Goal: Information Seeking & Learning: Learn about a topic

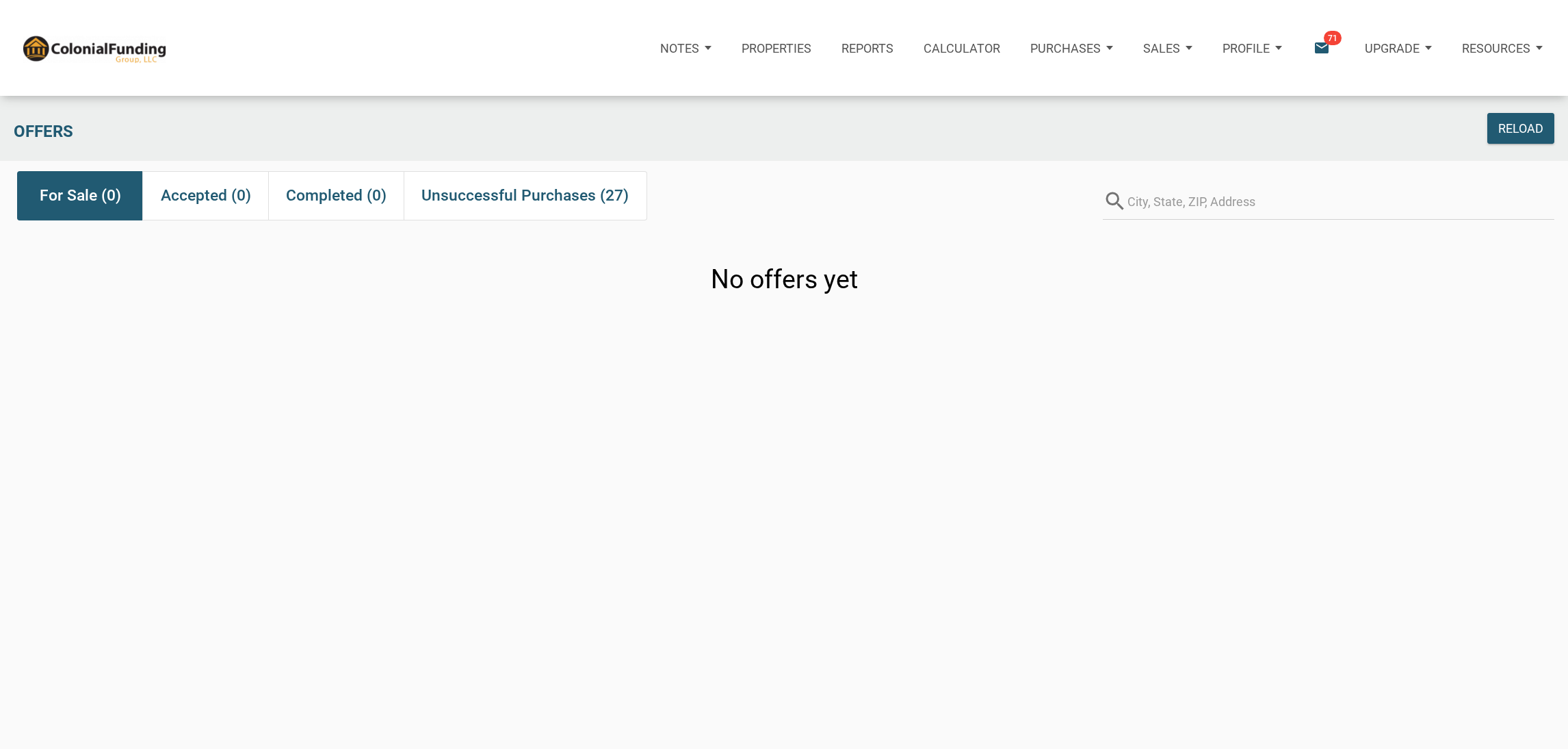
click at [1325, 47] on icon "email" at bounding box center [1322, 48] width 19 height 19
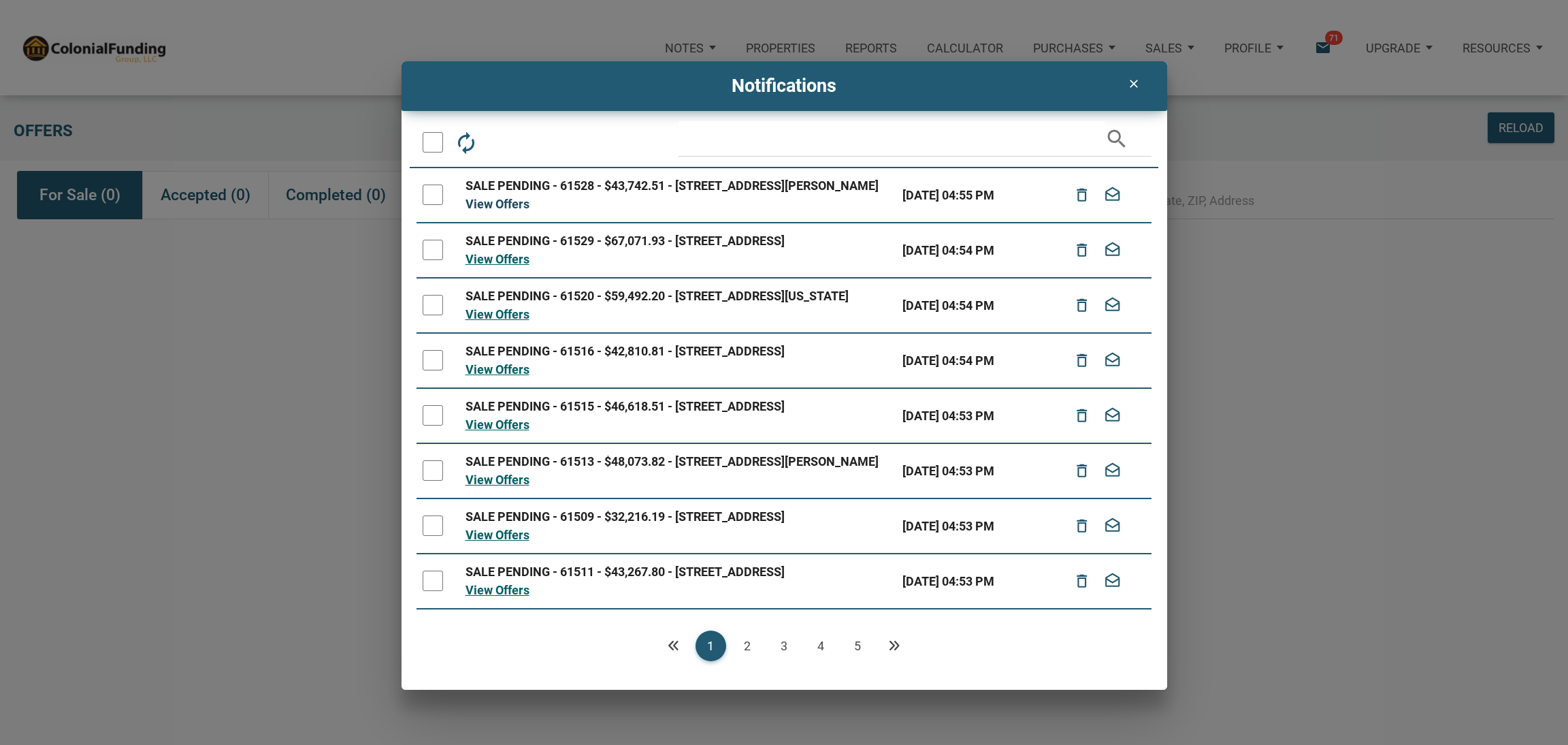
click at [503, 211] on link "View Offers" at bounding box center [497, 204] width 64 height 15
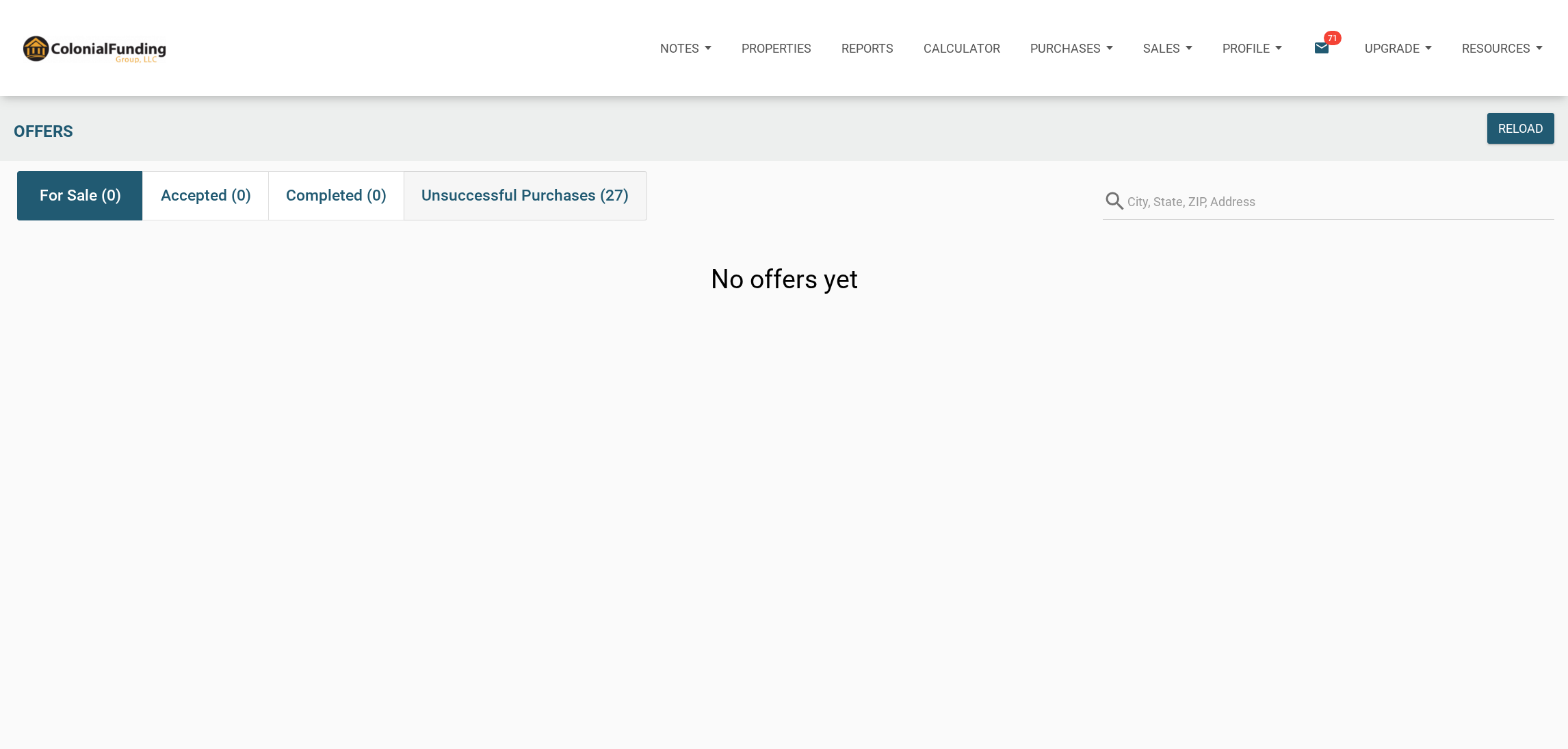
click at [450, 210] on div "Unsuccessful Purchases (27)" at bounding box center [525, 195] width 243 height 49
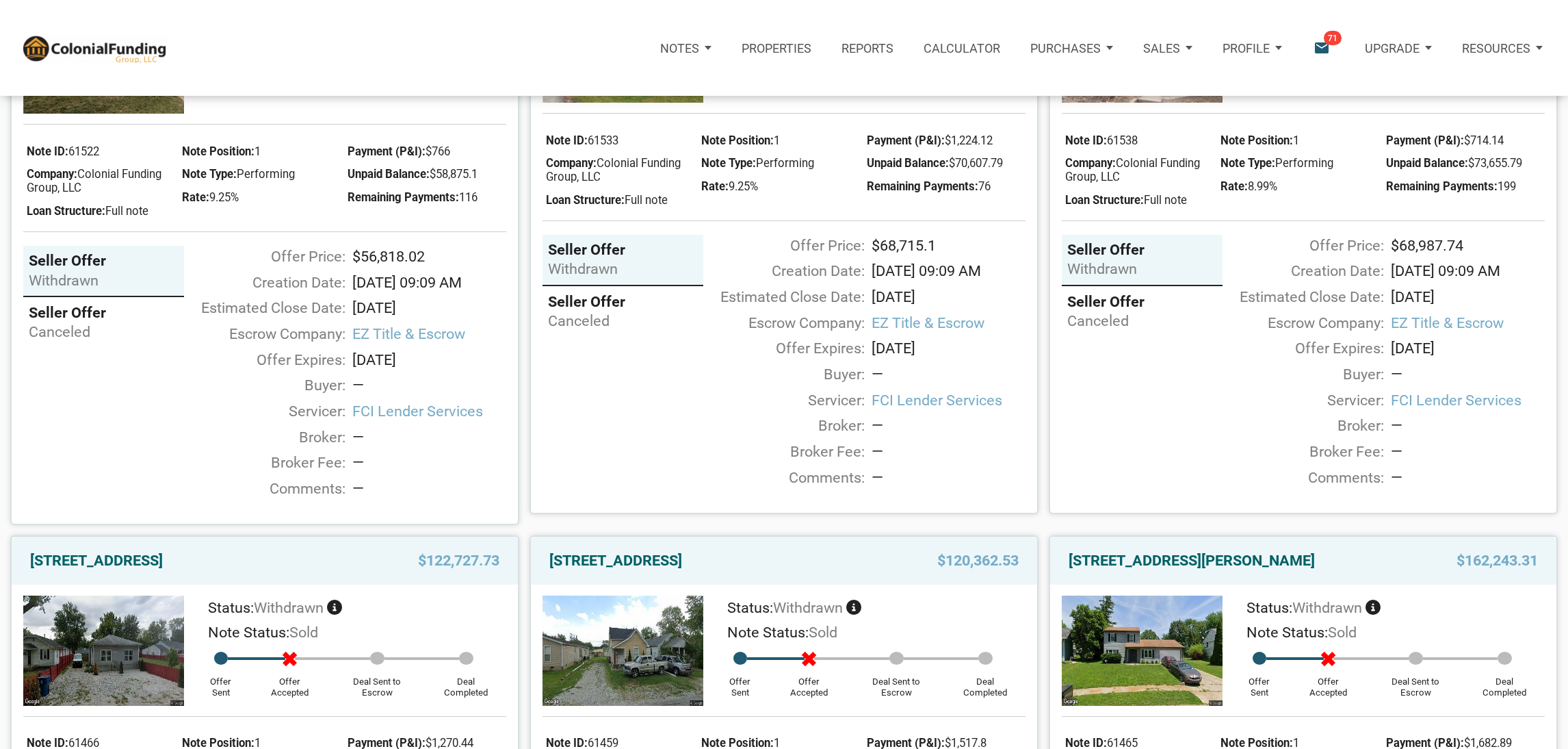
scroll to position [2462, 0]
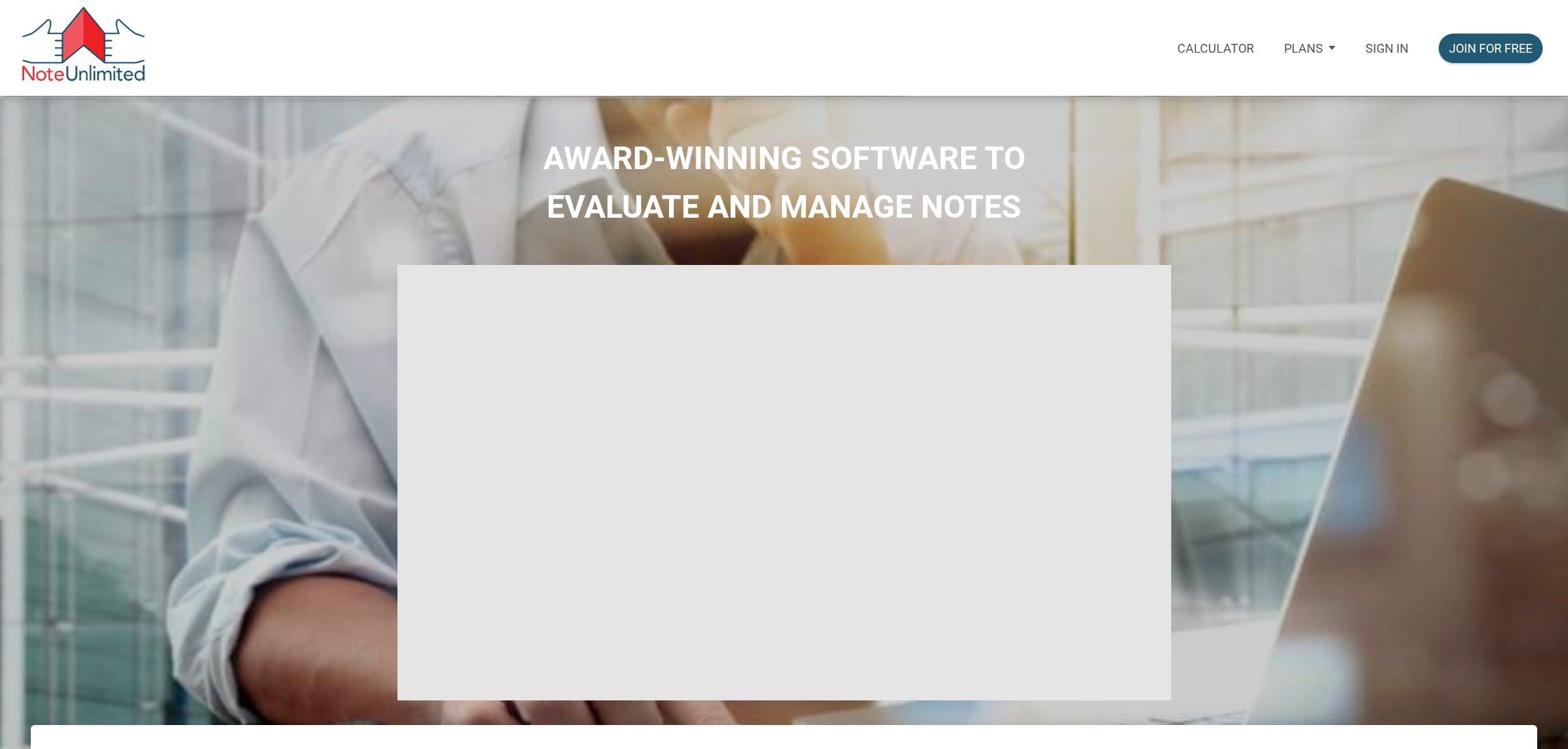
click at [1401, 43] on p "Sign in" at bounding box center [1387, 48] width 43 height 15
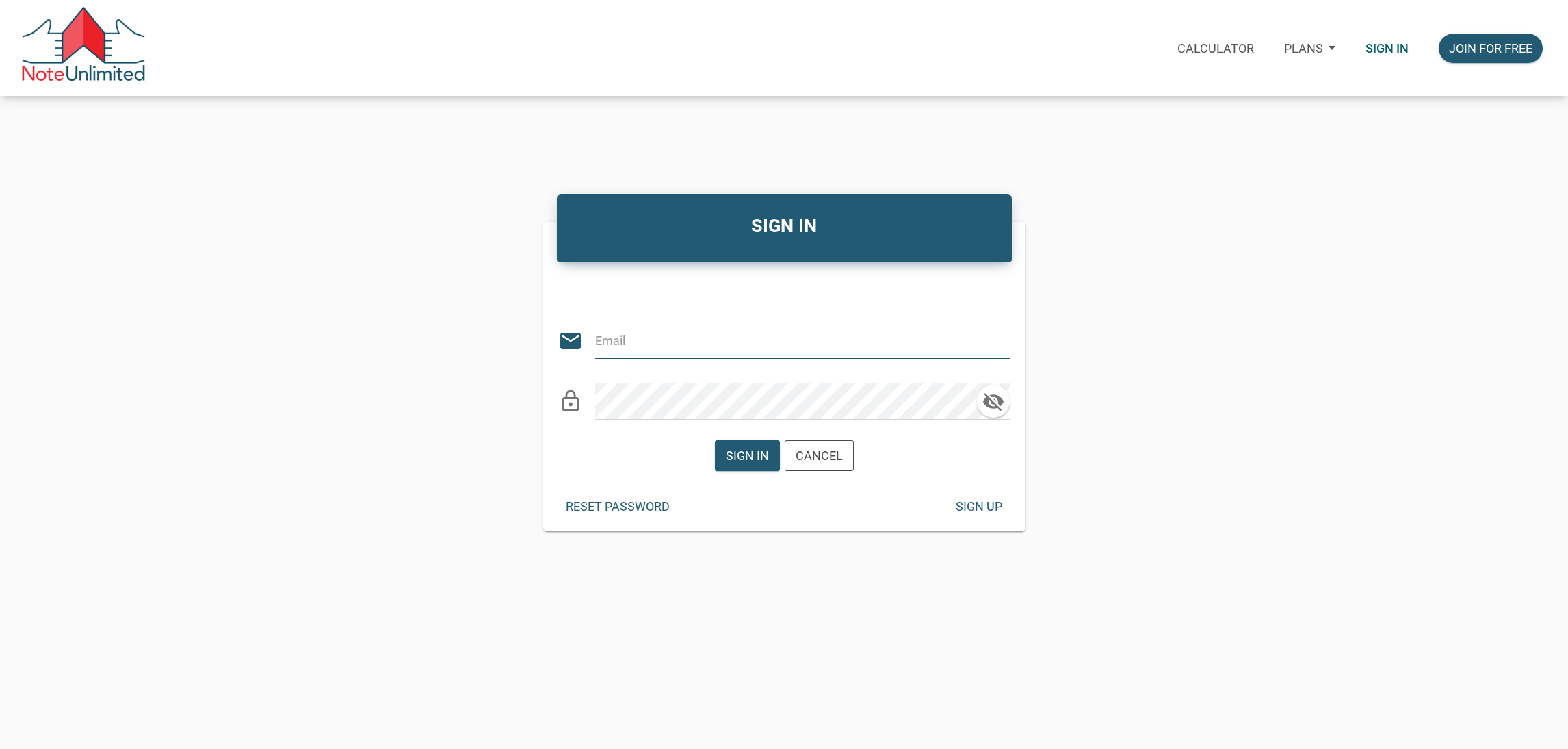
type input "KIRBYNIE72@GMAIL.COM"
click at [749, 466] on div "Sign in" at bounding box center [747, 455] width 64 height 29
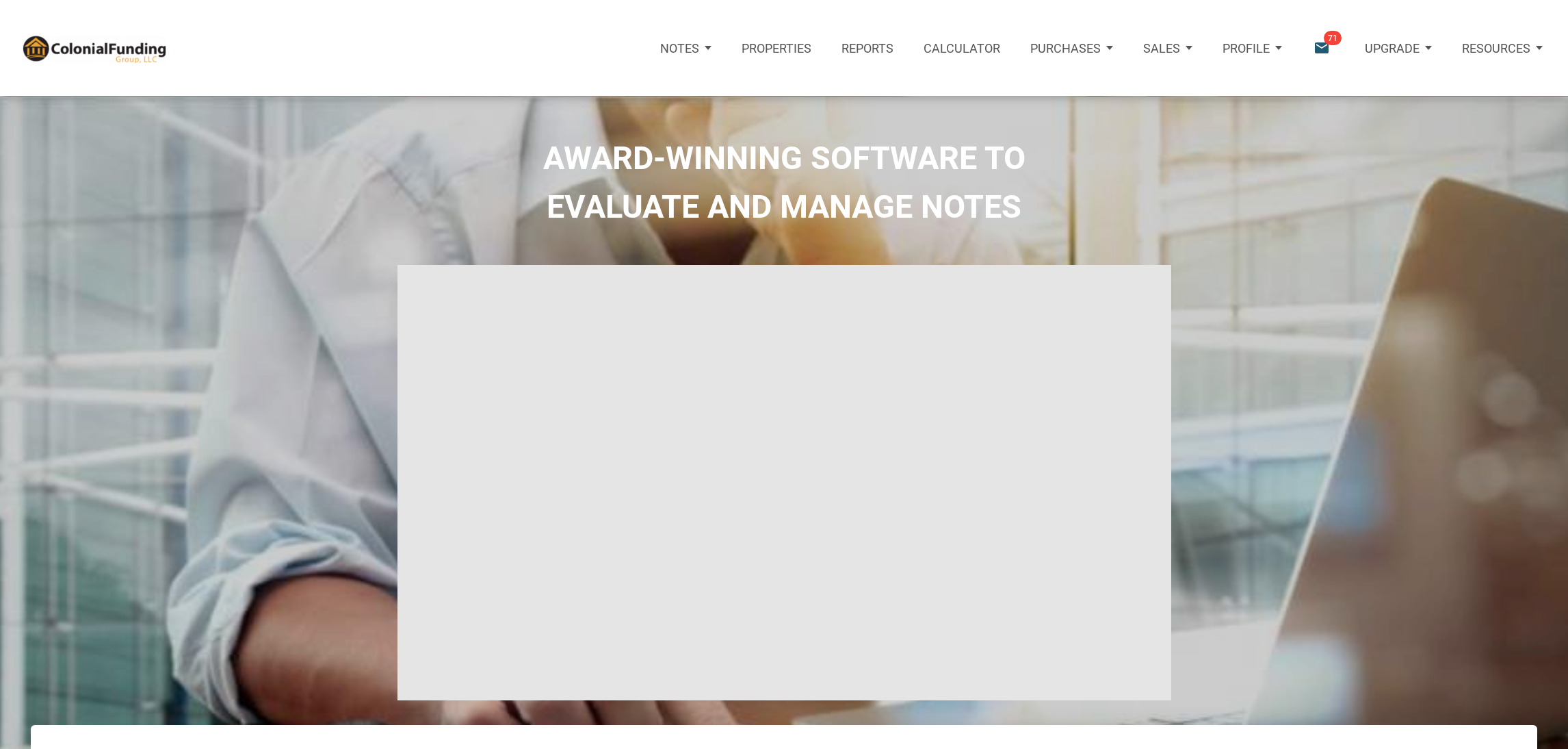
type input "Introduction to new features"
select select
click at [1335, 61] on div "Notifications email 71" at bounding box center [1323, 48] width 52 height 60
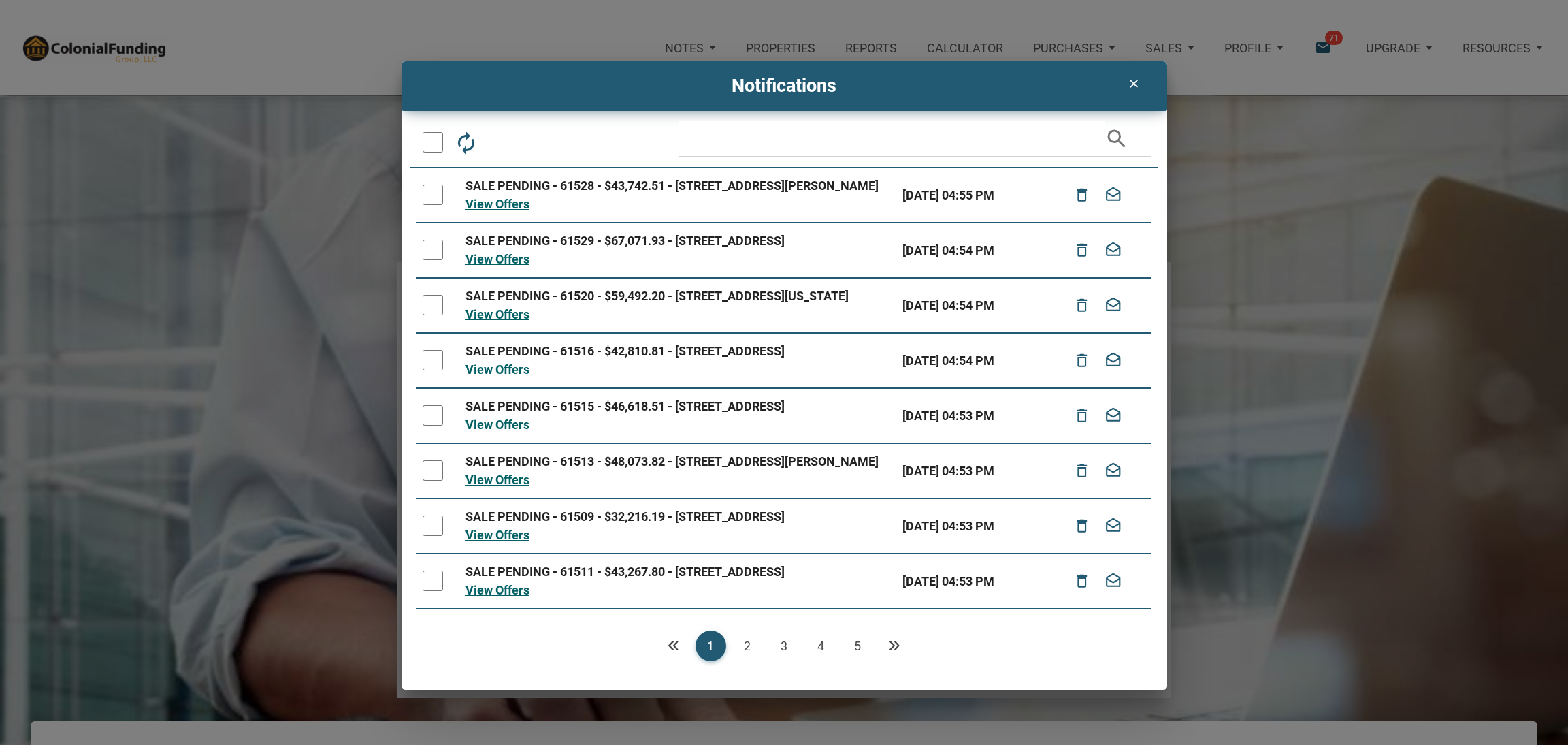
click at [490, 223] on td "SALE PENDING - 61528 - $43,742.51 - 3230 North Bancroft Street, Indianapolis, I…" at bounding box center [678, 195] width 437 height 55
click at [491, 211] on link "View Offers" at bounding box center [497, 204] width 64 height 15
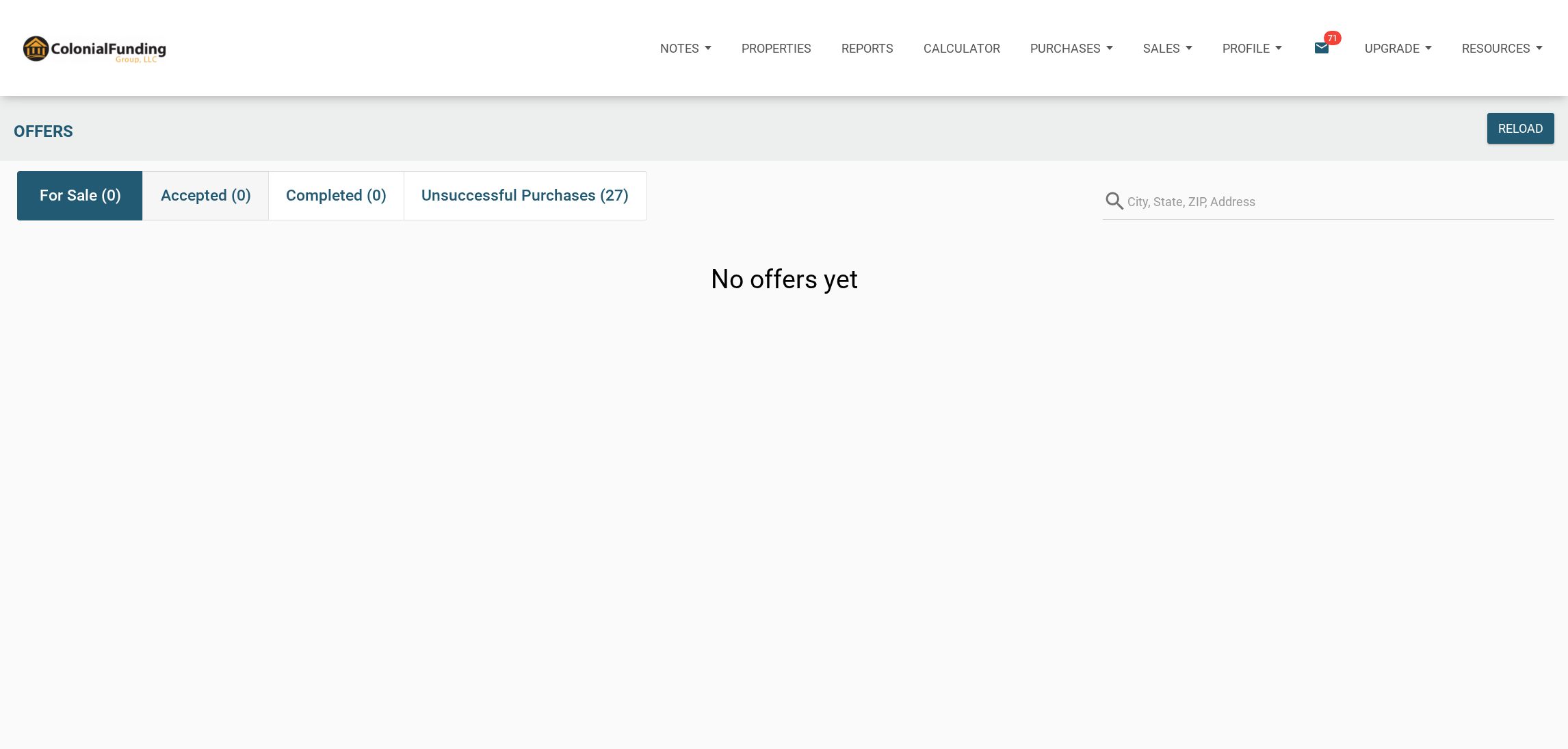
click at [237, 202] on span "Accepted (0)" at bounding box center [205, 196] width 91 height 25
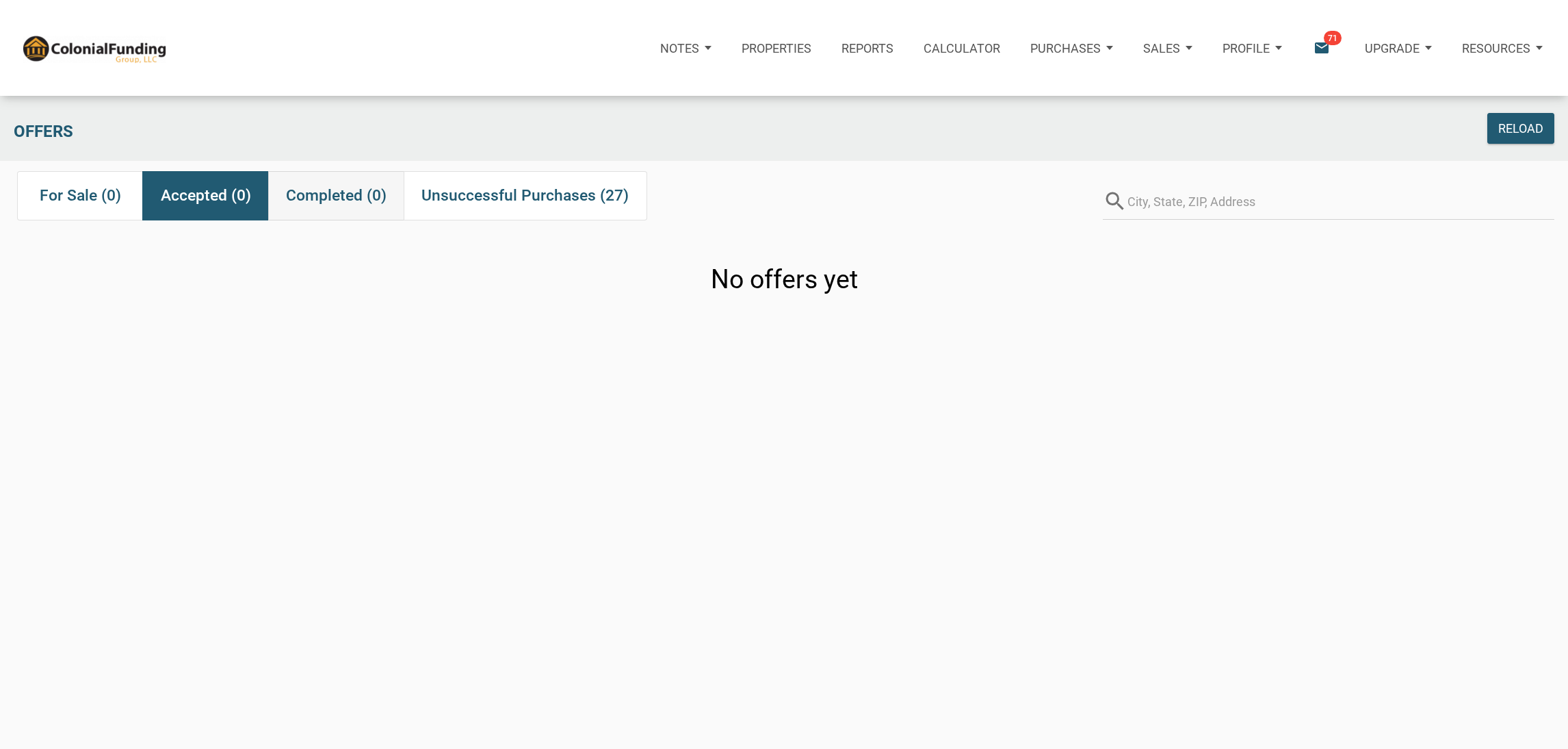
click at [318, 201] on span "Completed (0)" at bounding box center [336, 196] width 101 height 25
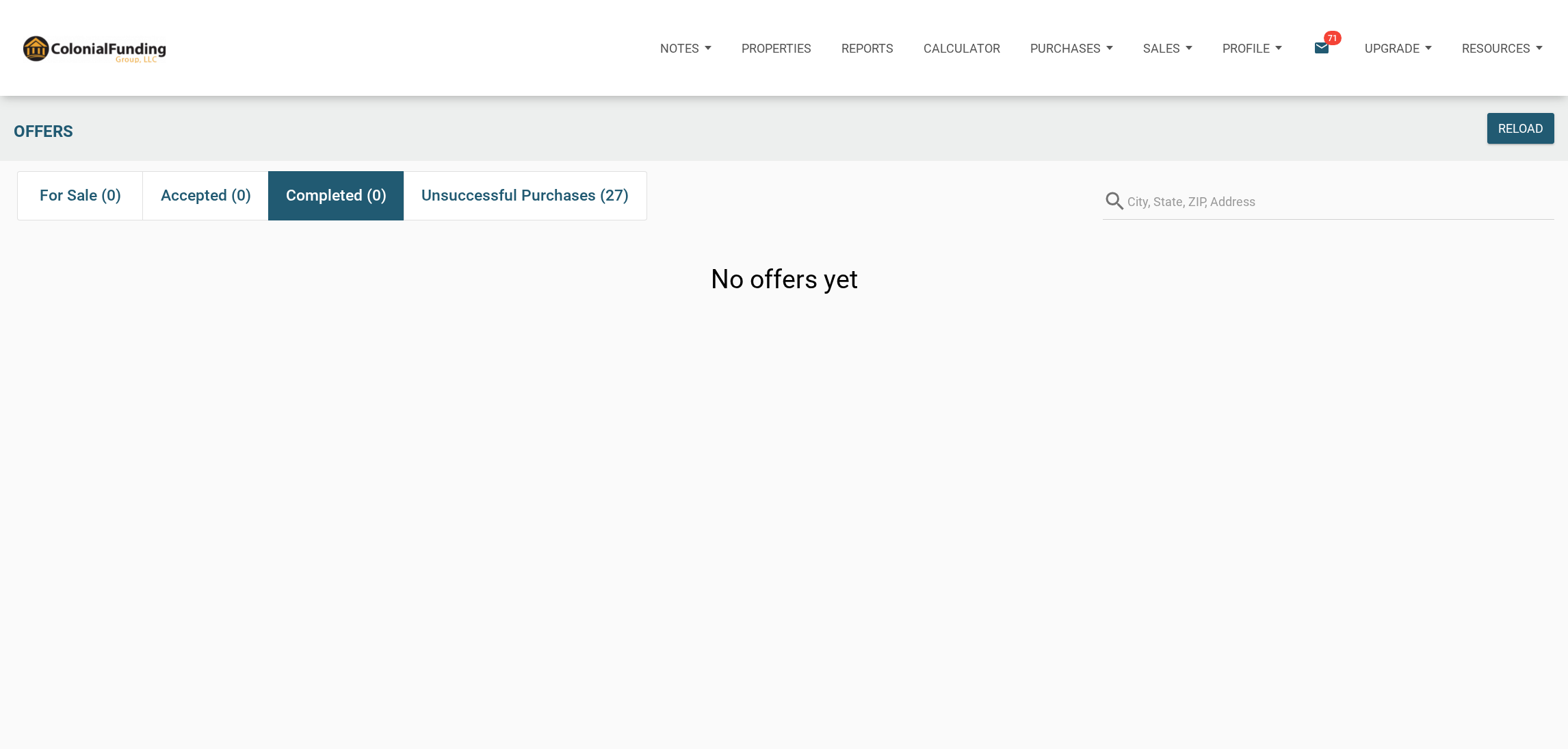
click at [528, 191] on div "Notes Dashboard Transactions Properties Reports Calculator Purchases Offers Ord…" at bounding box center [784, 422] width 1568 height 844
click at [528, 191] on span "Unsuccessful Purchases (27)" at bounding box center [525, 196] width 207 height 25
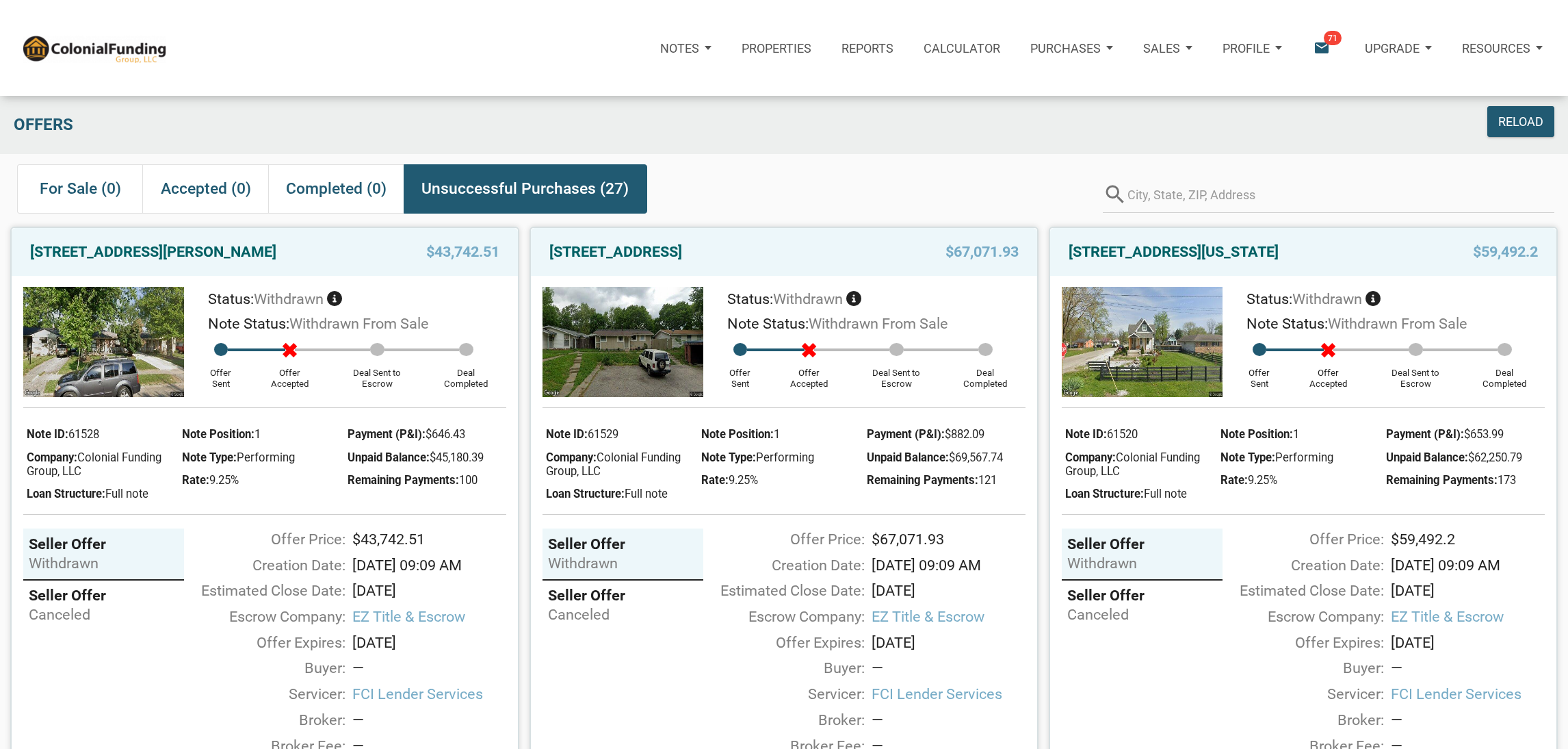
scroll to position [6, 0]
click at [161, 371] on img at bounding box center [104, 342] width 161 height 109
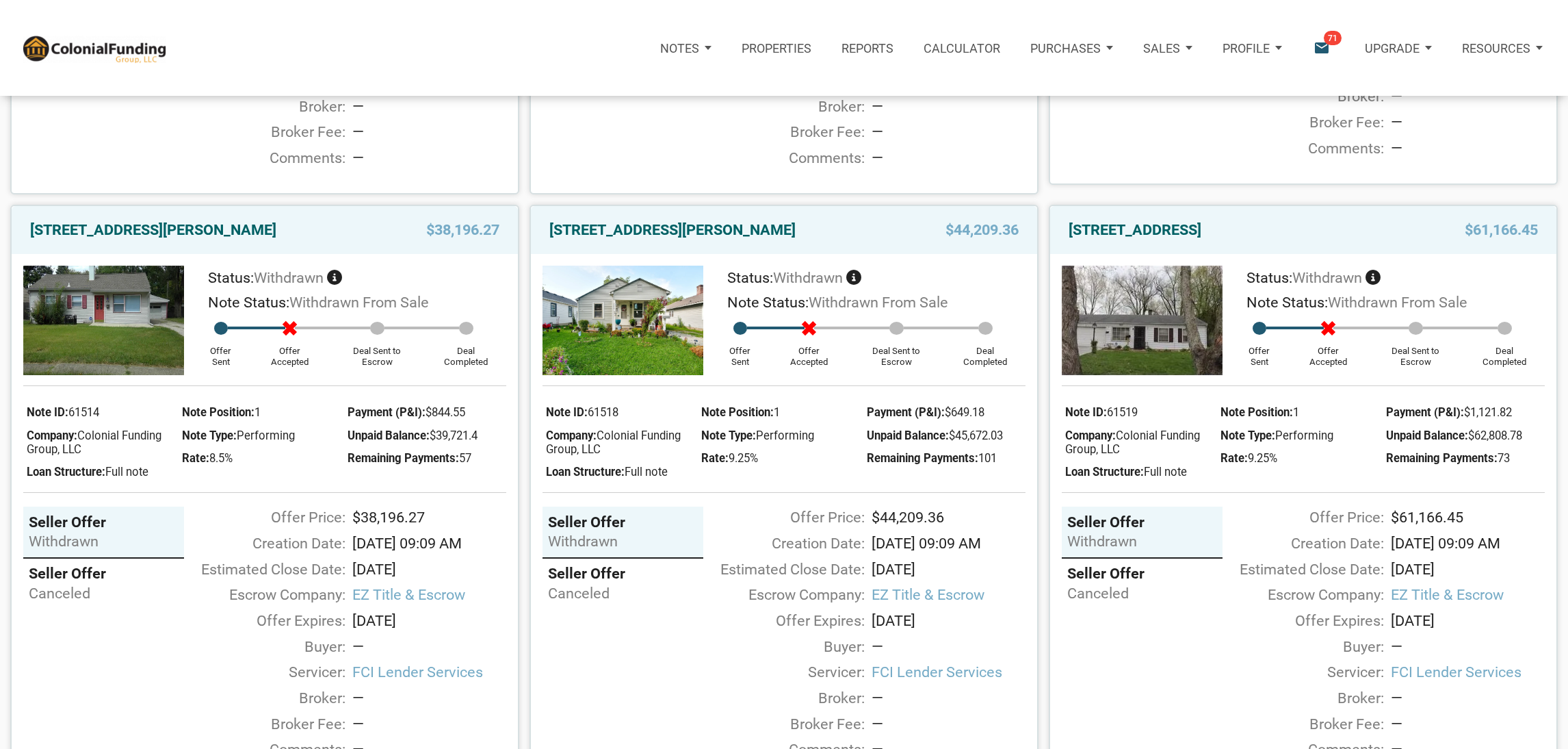
scroll to position [1813, 0]
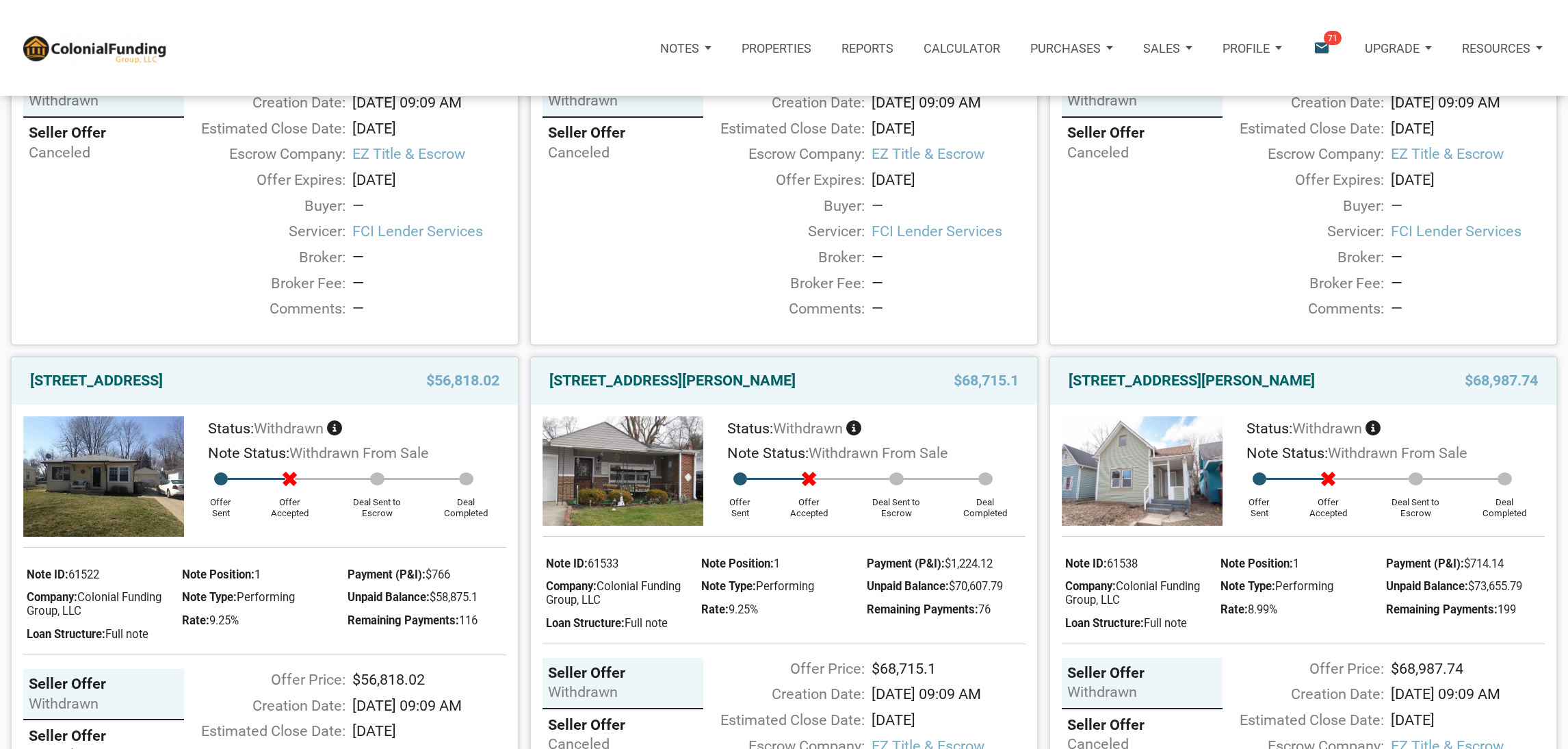
drag, startPoint x: 450, startPoint y: 459, endPoint x: 466, endPoint y: 289, distance: 170.8
click at [466, 289] on div "3230 North Bancroft Street, Indianapolis, IN, 46218 $43,742.51 Status: withdraw…" at bounding box center [784, 680] width 1568 height 5424
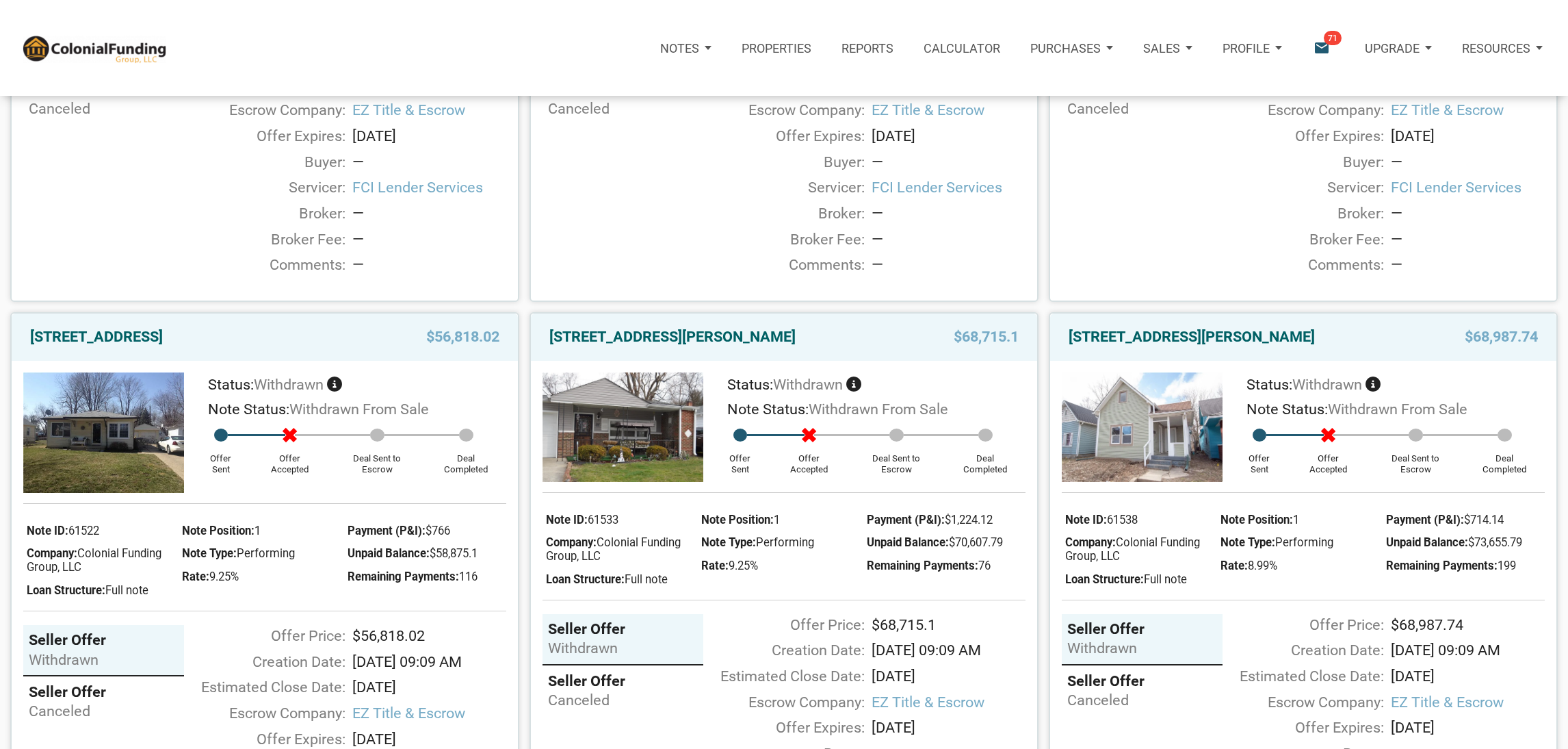
scroll to position [2298, 0]
click at [522, 302] on div "3926 Spann Ave, Indianapolis, IN, 46203 $44,209.36 Status: withdrawn Note Statu…" at bounding box center [779, 6] width 519 height 592
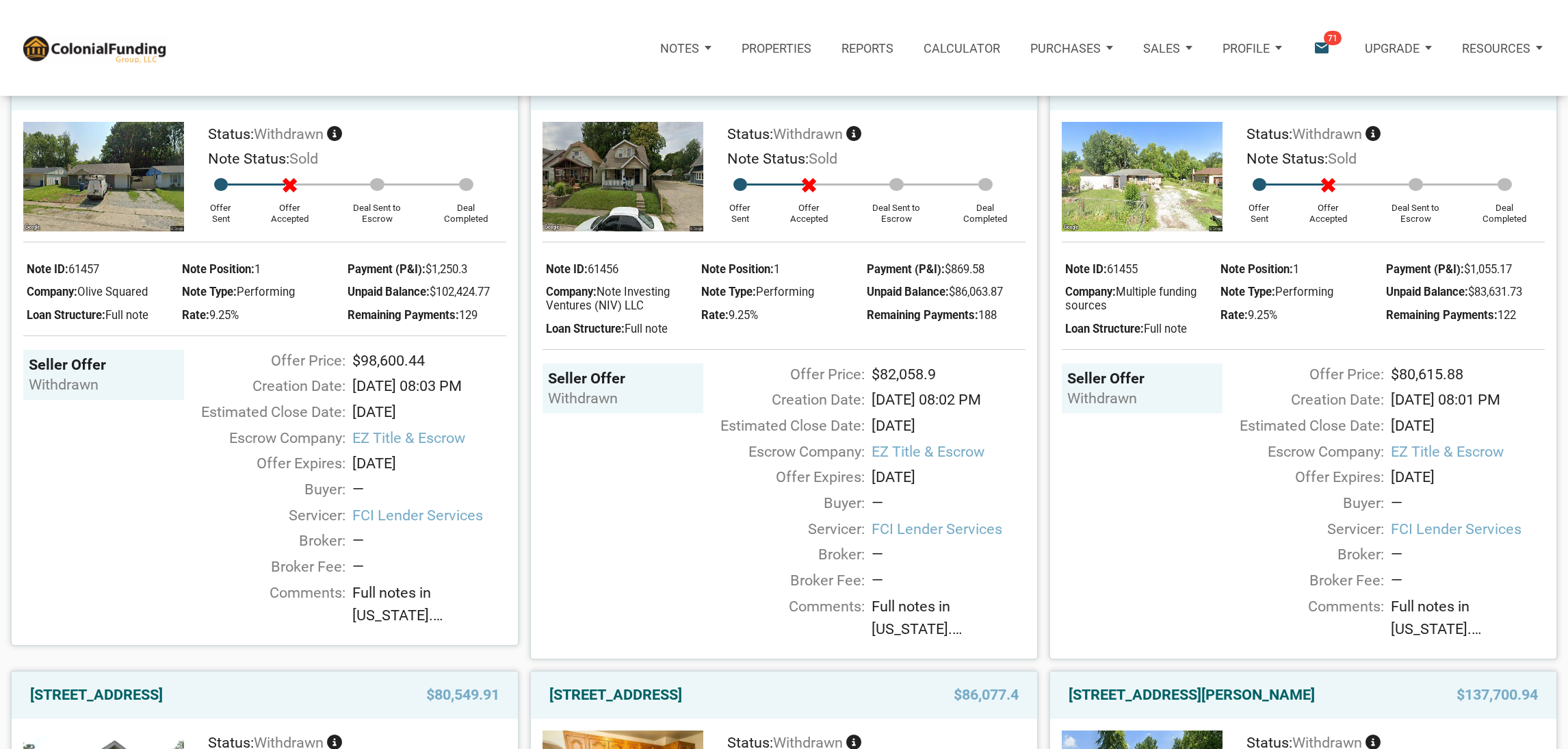
scroll to position [4364, 0]
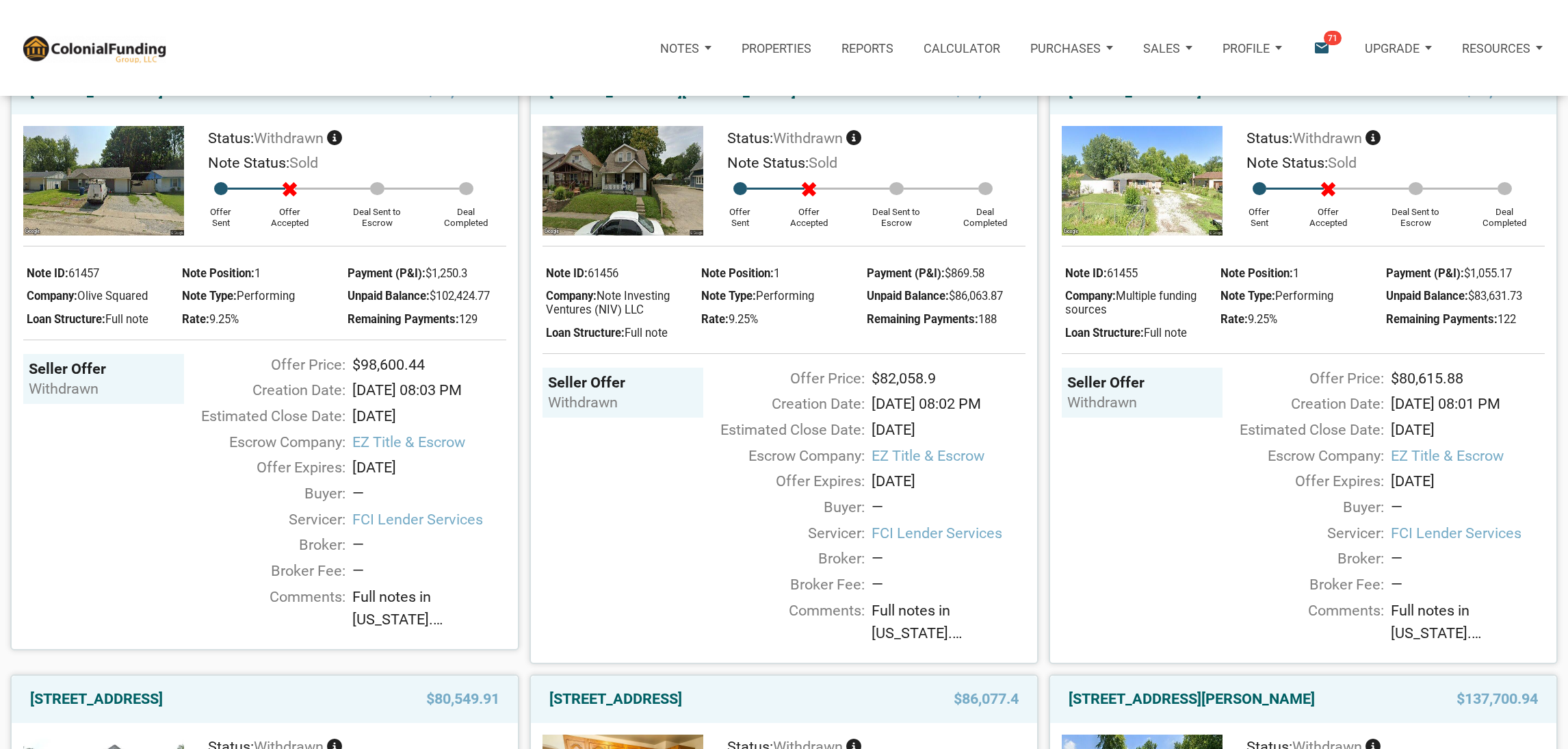
drag, startPoint x: 522, startPoint y: 374, endPoint x: 515, endPoint y: 375, distance: 7.1
drag, startPoint x: 515, startPoint y: 375, endPoint x: 5, endPoint y: 226, distance: 531.3
click at [5, 226] on div "4013 Eisenhower Drive, INDIANAPOLIS, IN, 46254 $98,600.44 Status: withdrawn Not…" at bounding box center [260, 359] width 519 height 609
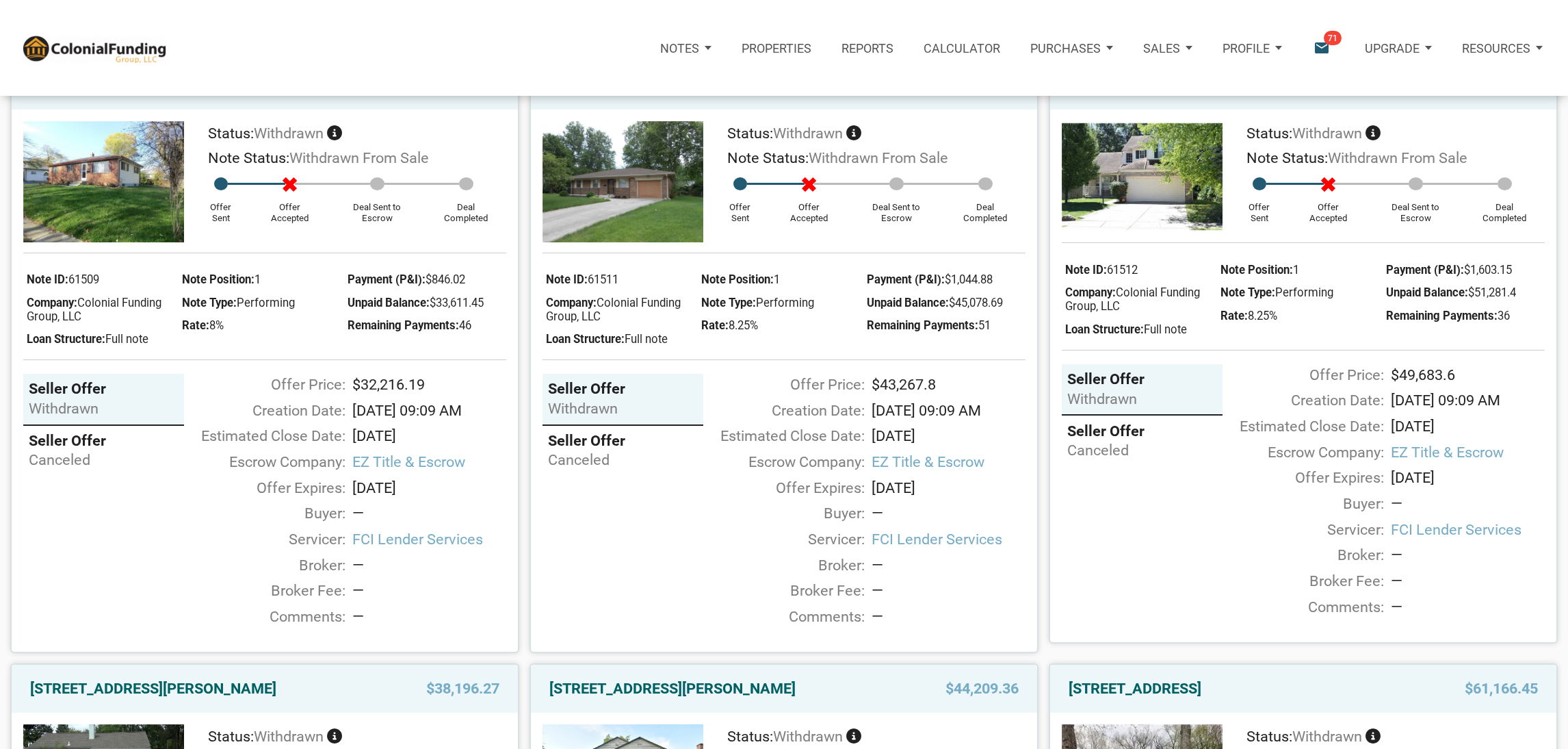
scroll to position [1355, 0]
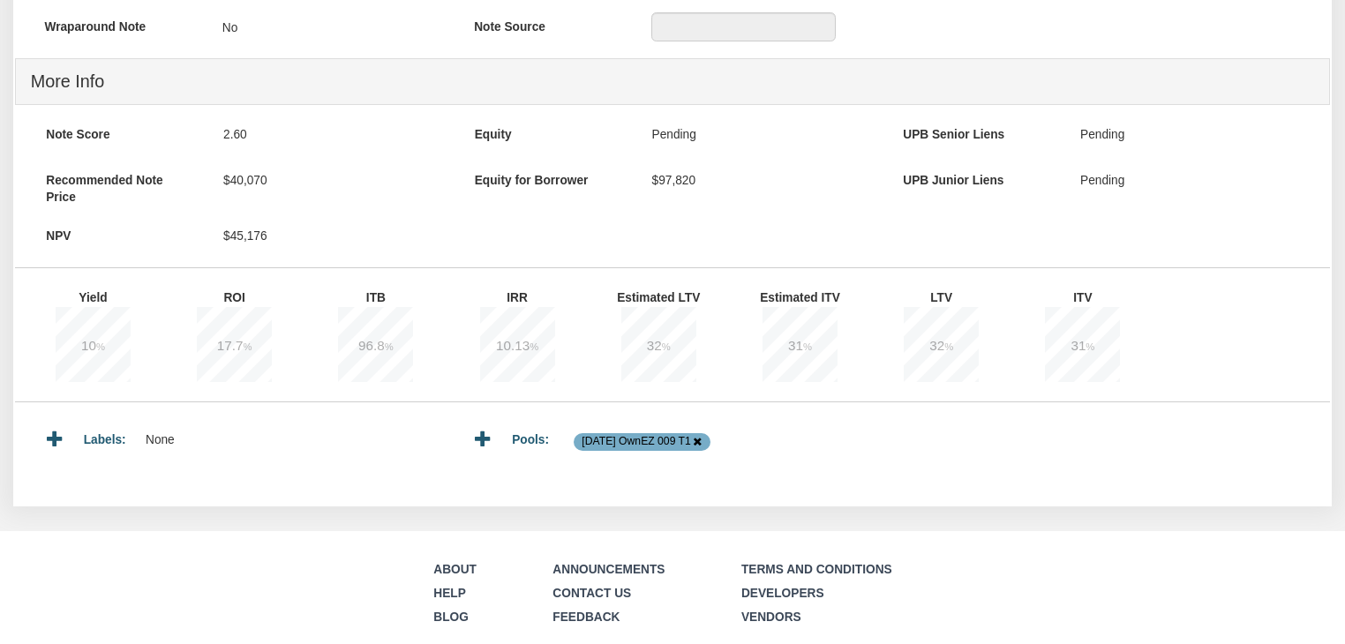
scroll to position [688, 0]
